Goal: Find specific page/section: Find specific page/section

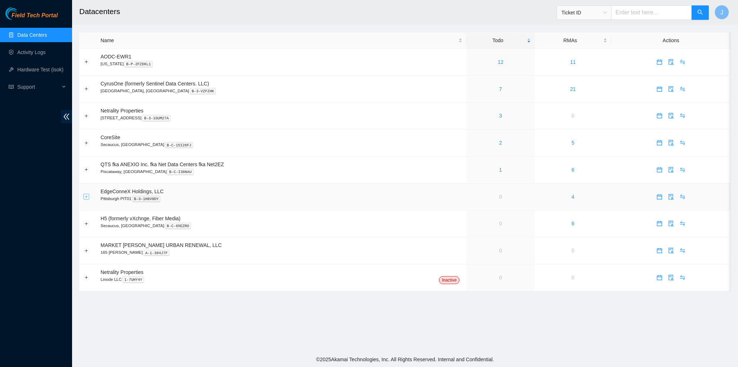
click at [84, 198] on button "Expand row" at bounding box center [87, 197] width 6 height 6
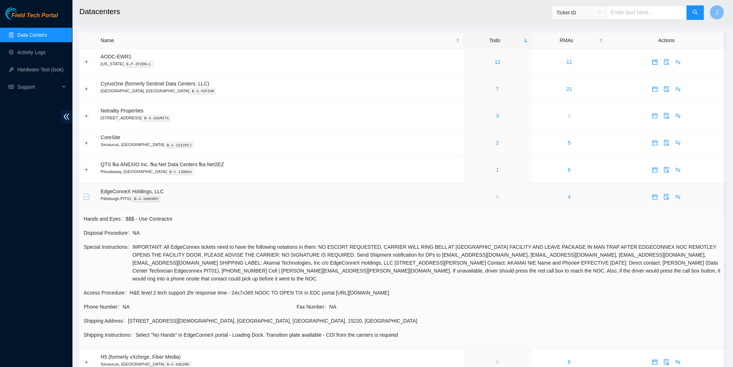
click at [86, 197] on button "Collapse row" at bounding box center [87, 197] width 6 height 6
